Goal: Transaction & Acquisition: Purchase product/service

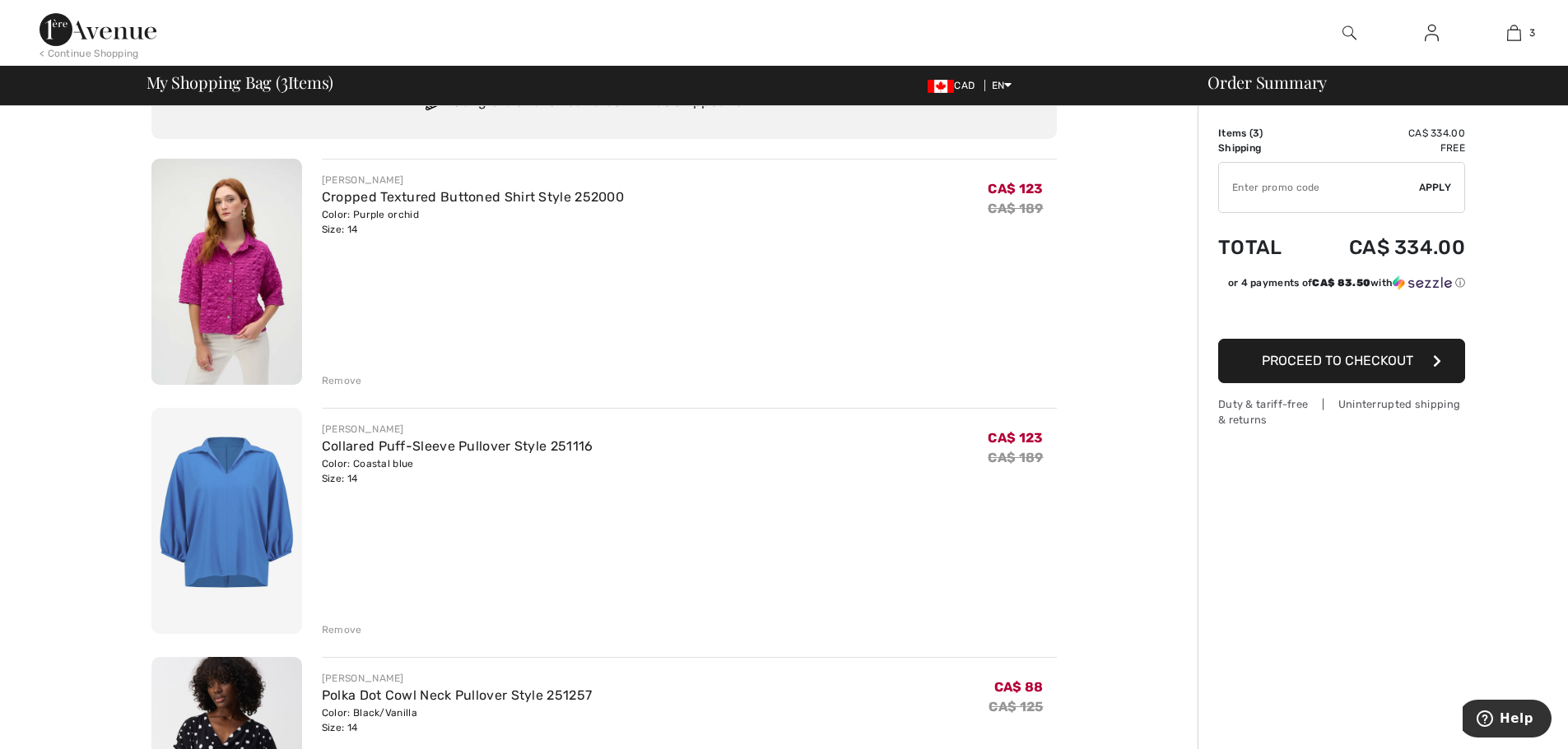
type input "SALEAVENUE"
type input "NEW15"
type input "SALEAVENUE"
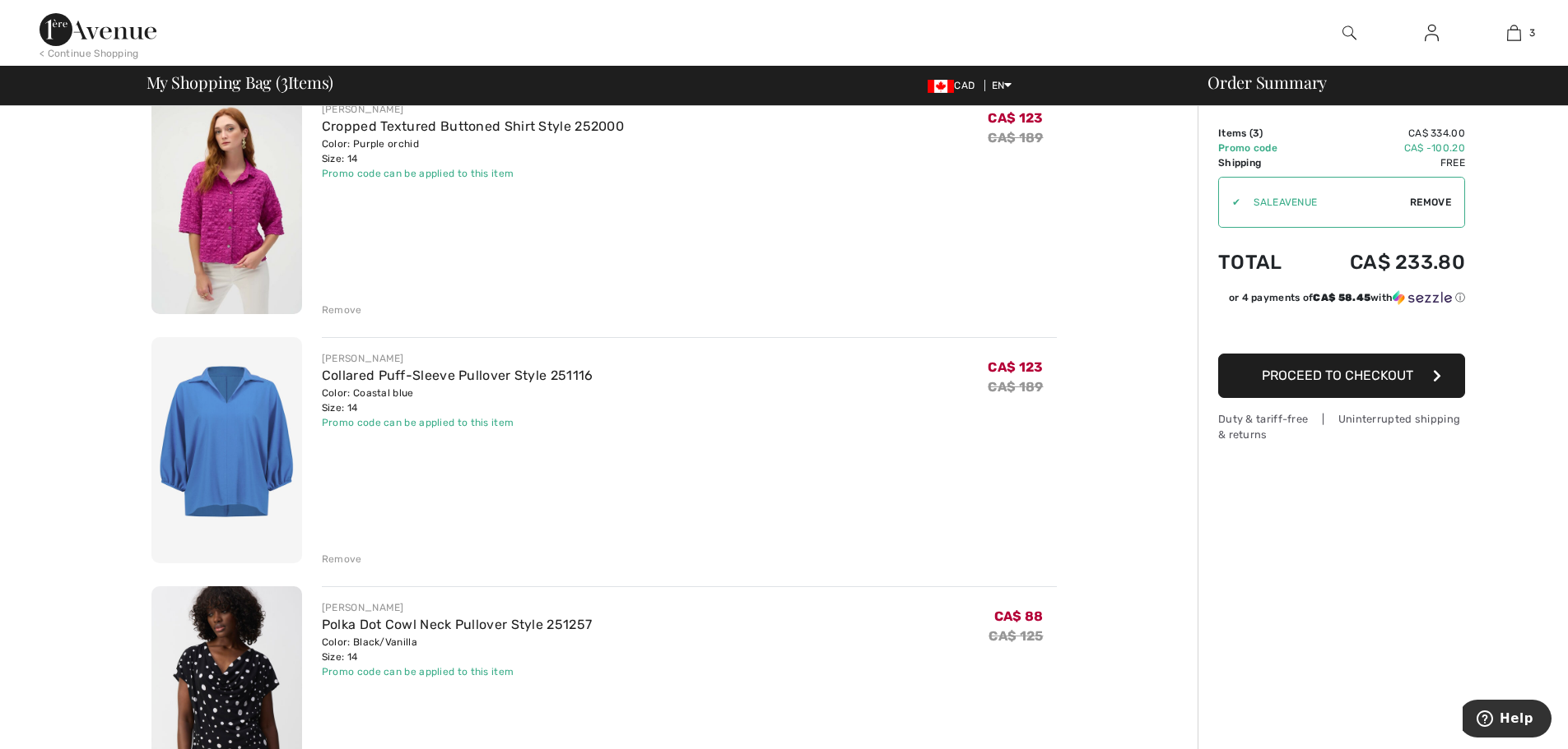
scroll to position [83, 0]
